Goal: Information Seeking & Learning: Learn about a topic

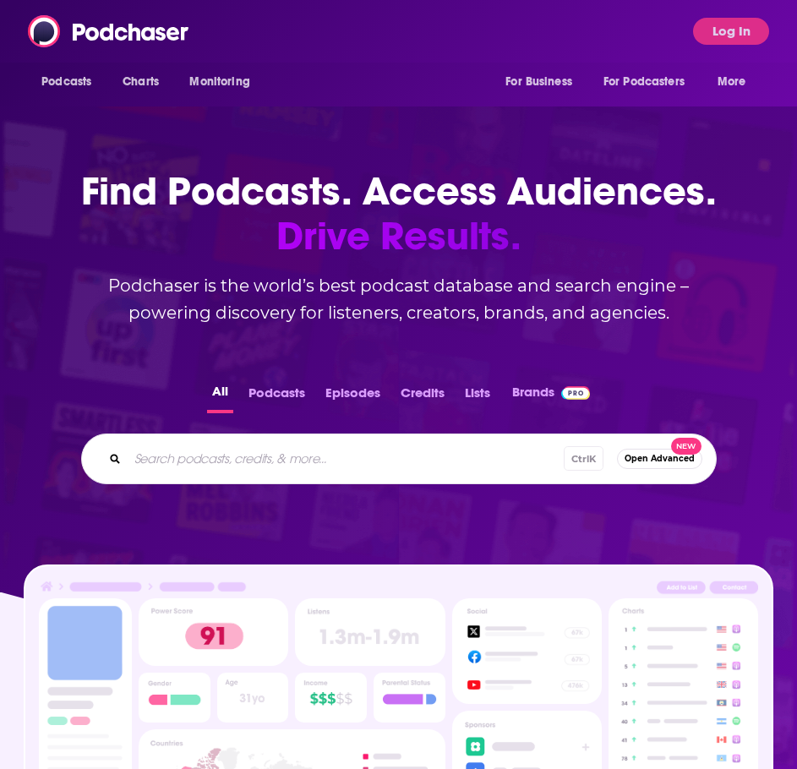
click at [283, 455] on input "Search podcasts, credits, & more..." at bounding box center [346, 458] width 436 height 27
type input "kqed forum"
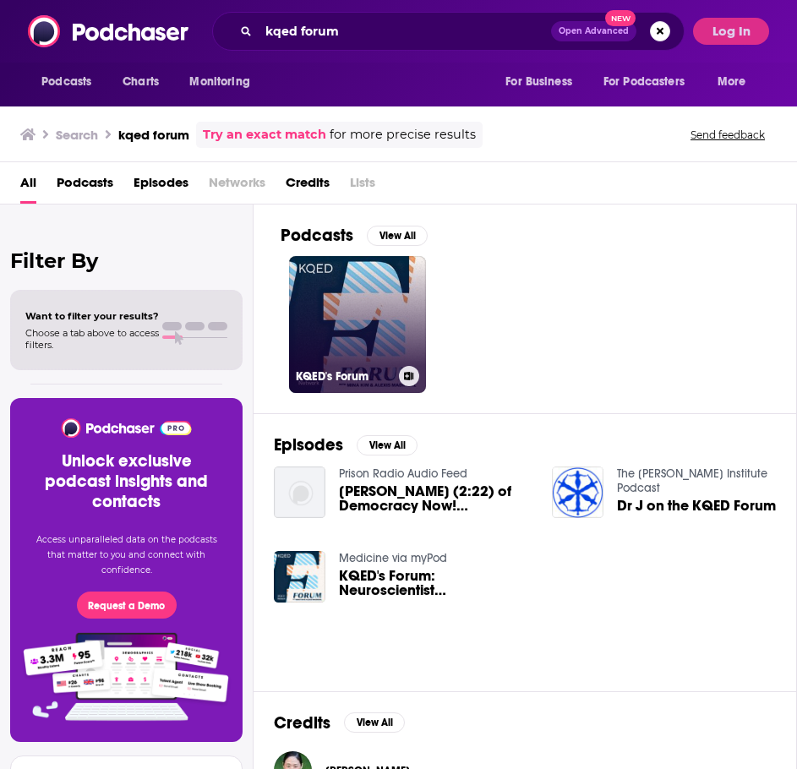
click at [411, 337] on link "KQED's Forum" at bounding box center [357, 324] width 137 height 137
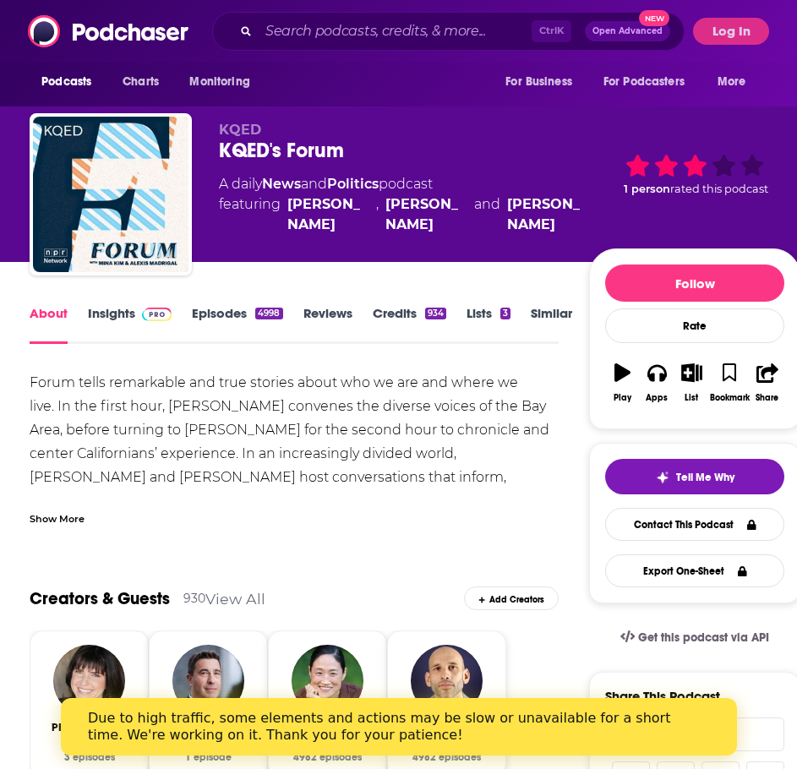
click at [99, 311] on link "Insights" at bounding box center [130, 324] width 84 height 39
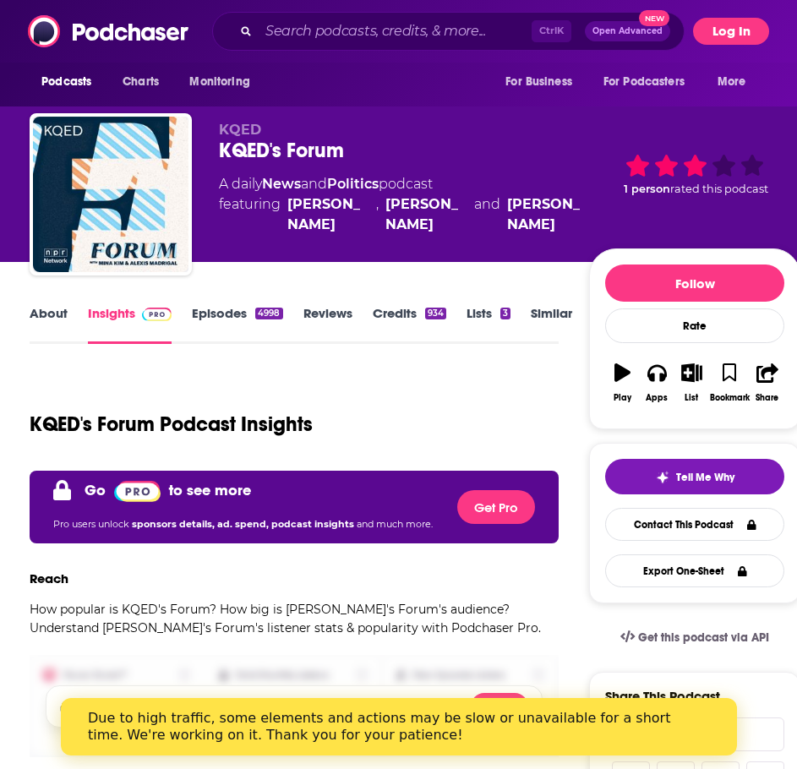
click at [744, 36] on button "Log In" at bounding box center [731, 31] width 76 height 27
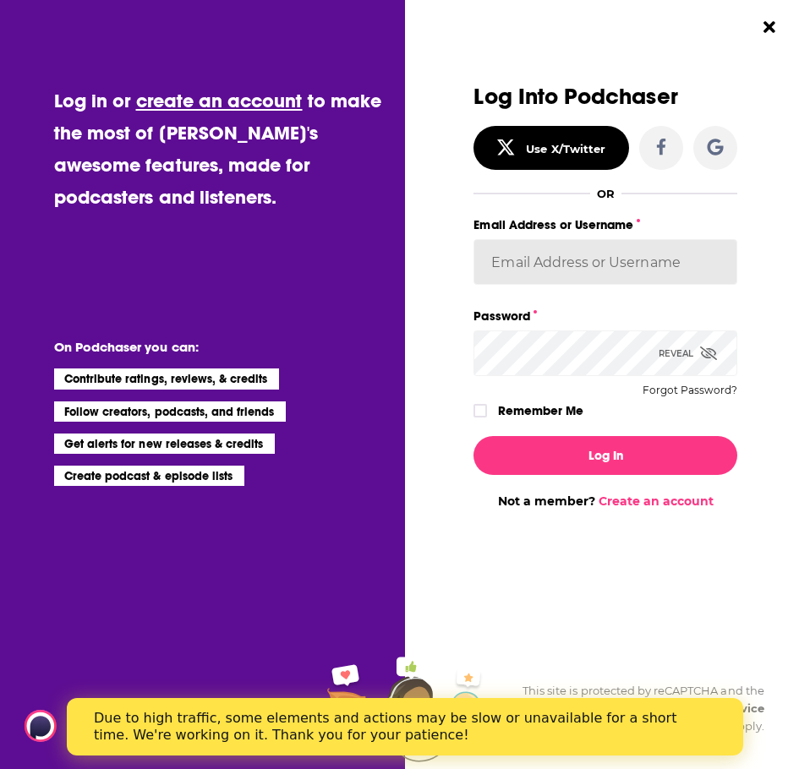
type input "LBPublicity2"
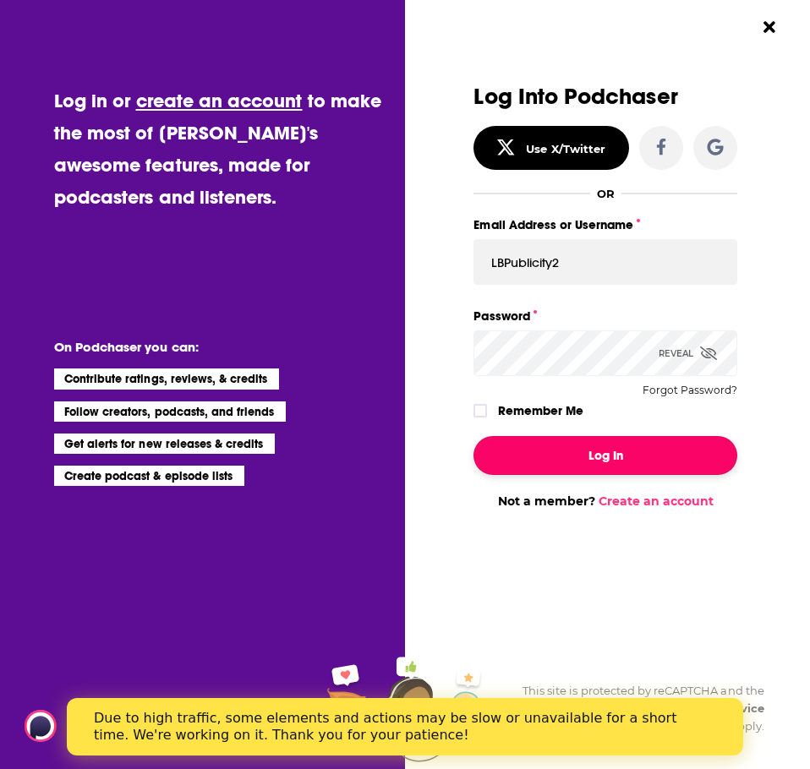
click at [532, 441] on button "Log In" at bounding box center [604, 455] width 263 height 39
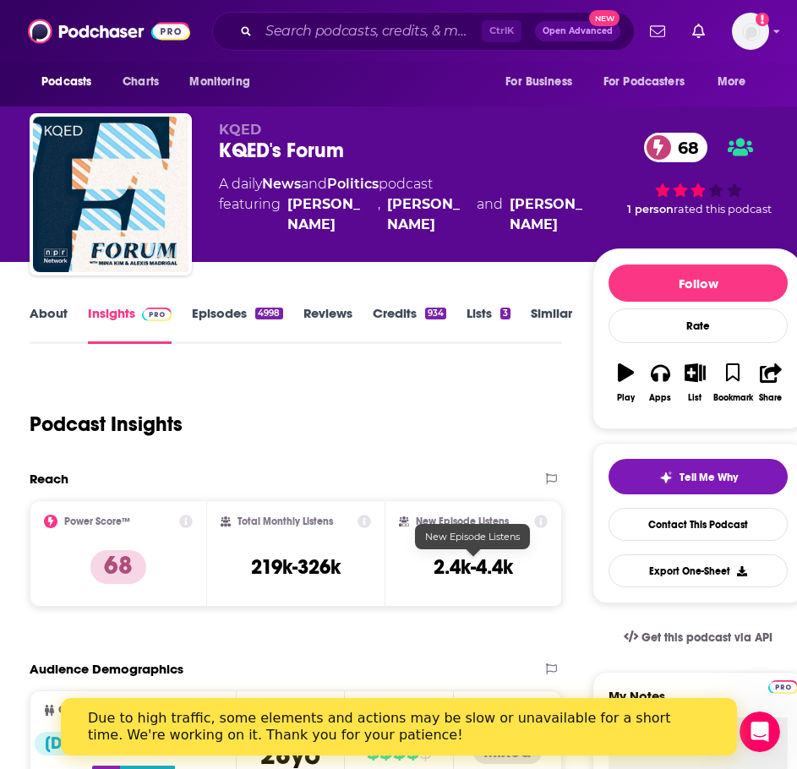
click at [496, 578] on h3 "2.4k-4.4k" at bounding box center [473, 566] width 79 height 25
copy div "2.4k-4.4k Export One-Sheet"
